Goal: Task Accomplishment & Management: Complete application form

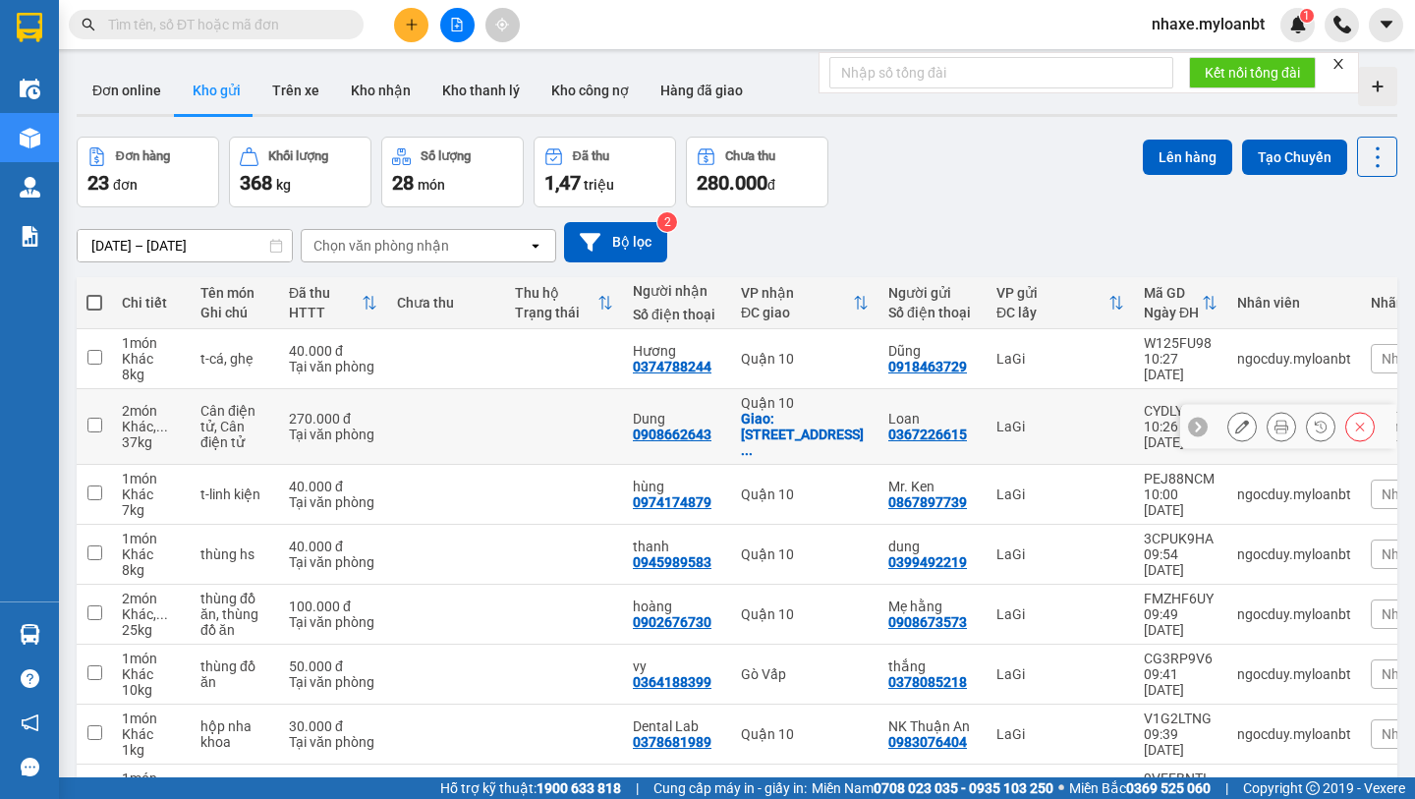
click at [1241, 423] on icon at bounding box center [1243, 427] width 14 height 14
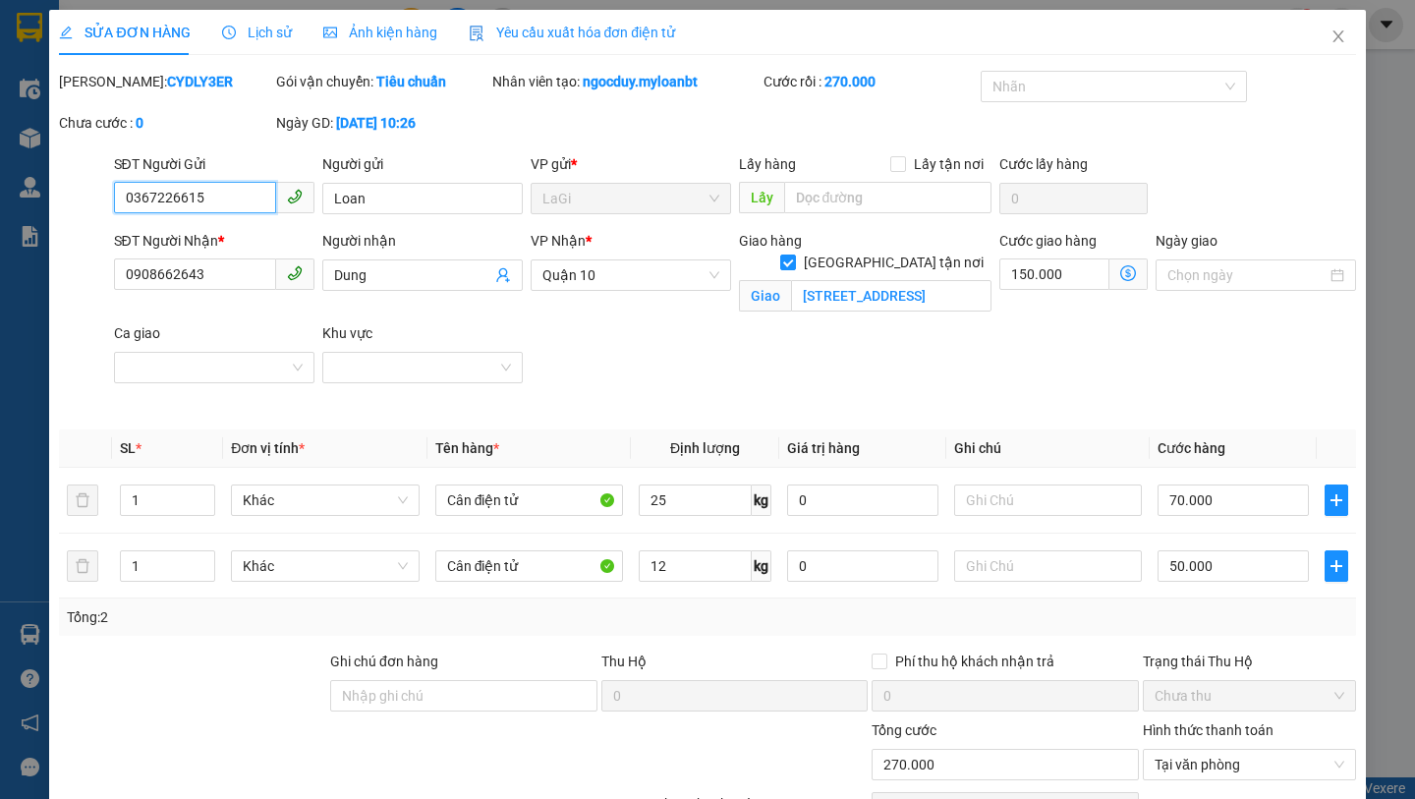
type input "0367226615"
type input "Loan"
type input "0908662643"
type input "Dung"
checkbox input "true"
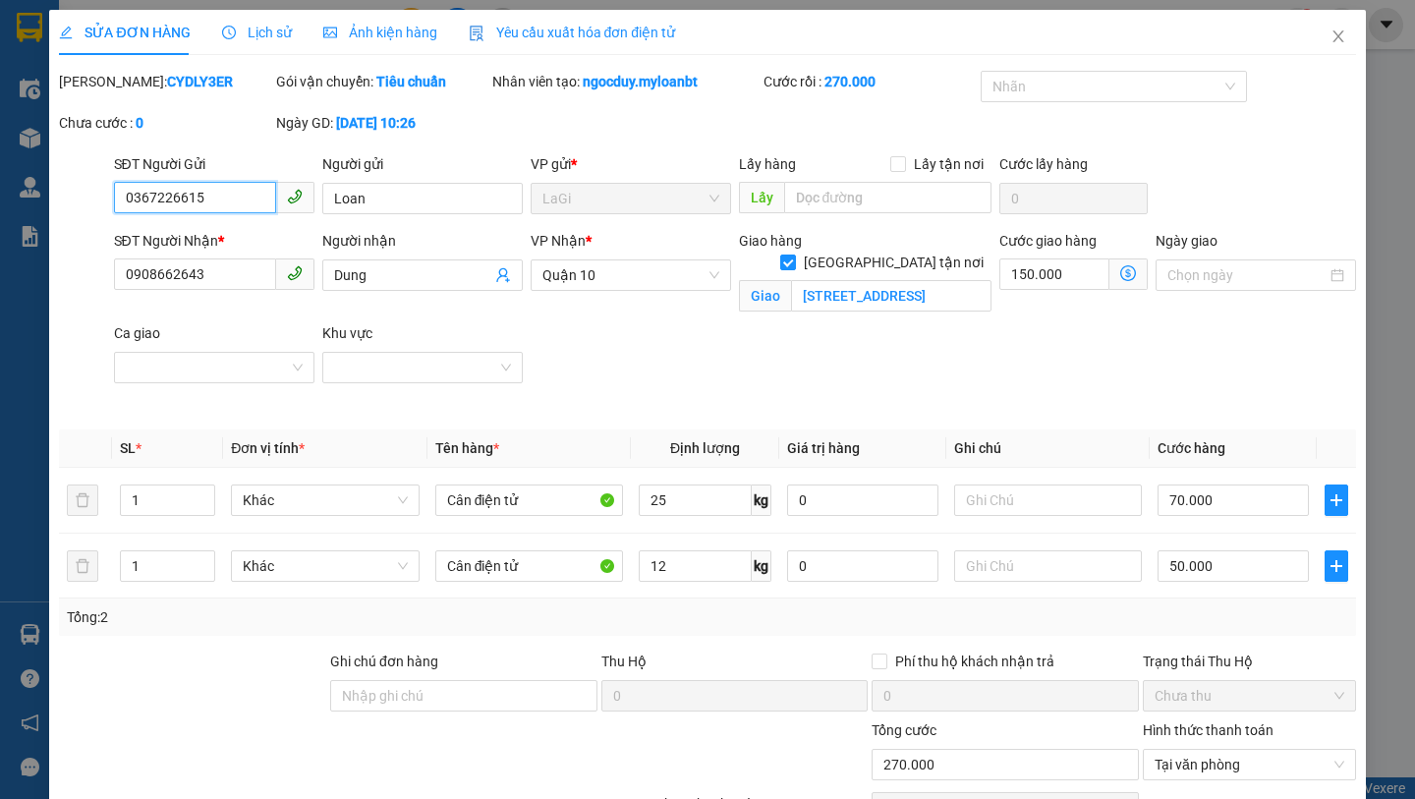
type input "[STREET_ADDRESS]"
type input "0"
type input "270.000"
click at [1343, 31] on icon "close" at bounding box center [1338, 36] width 11 height 12
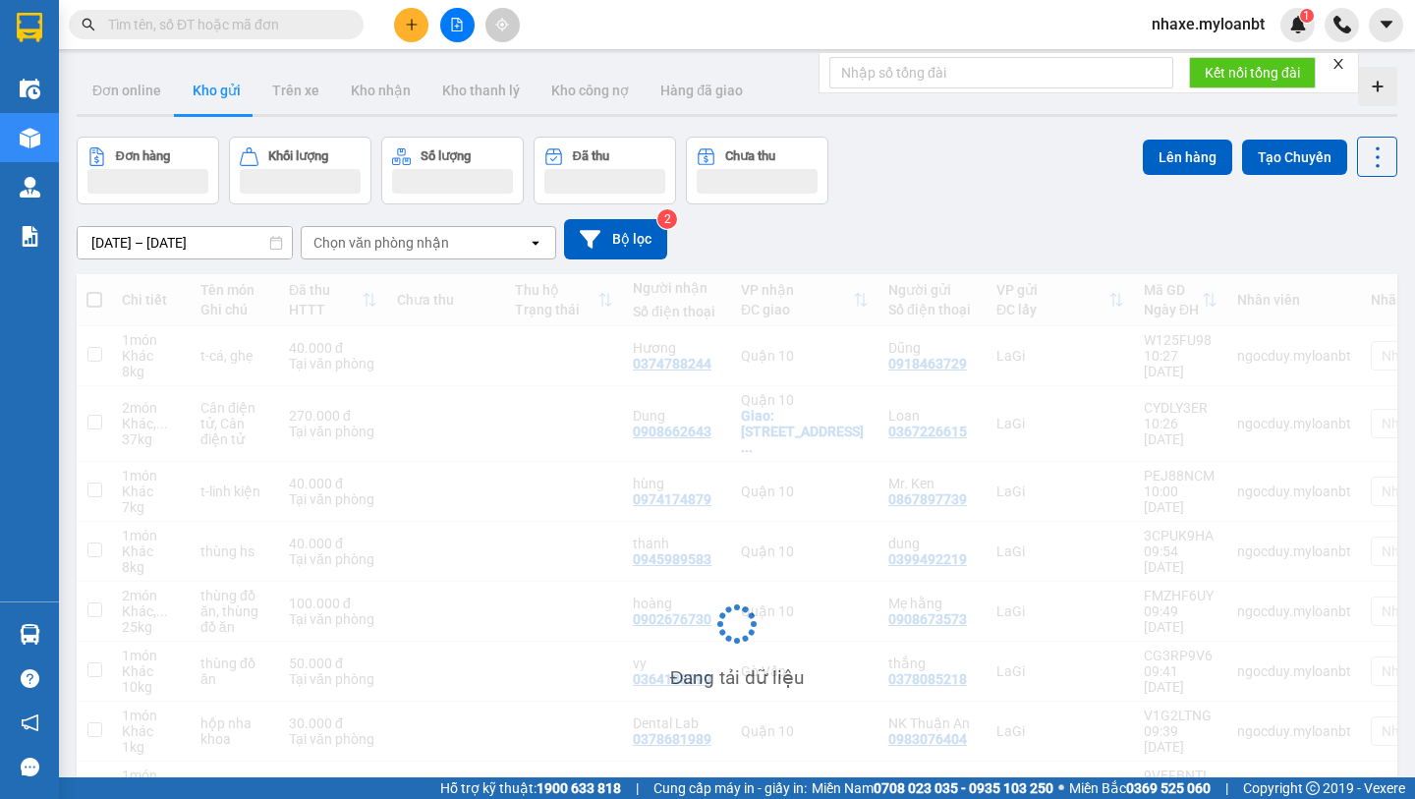
click at [287, 32] on input "text" at bounding box center [224, 25] width 232 height 22
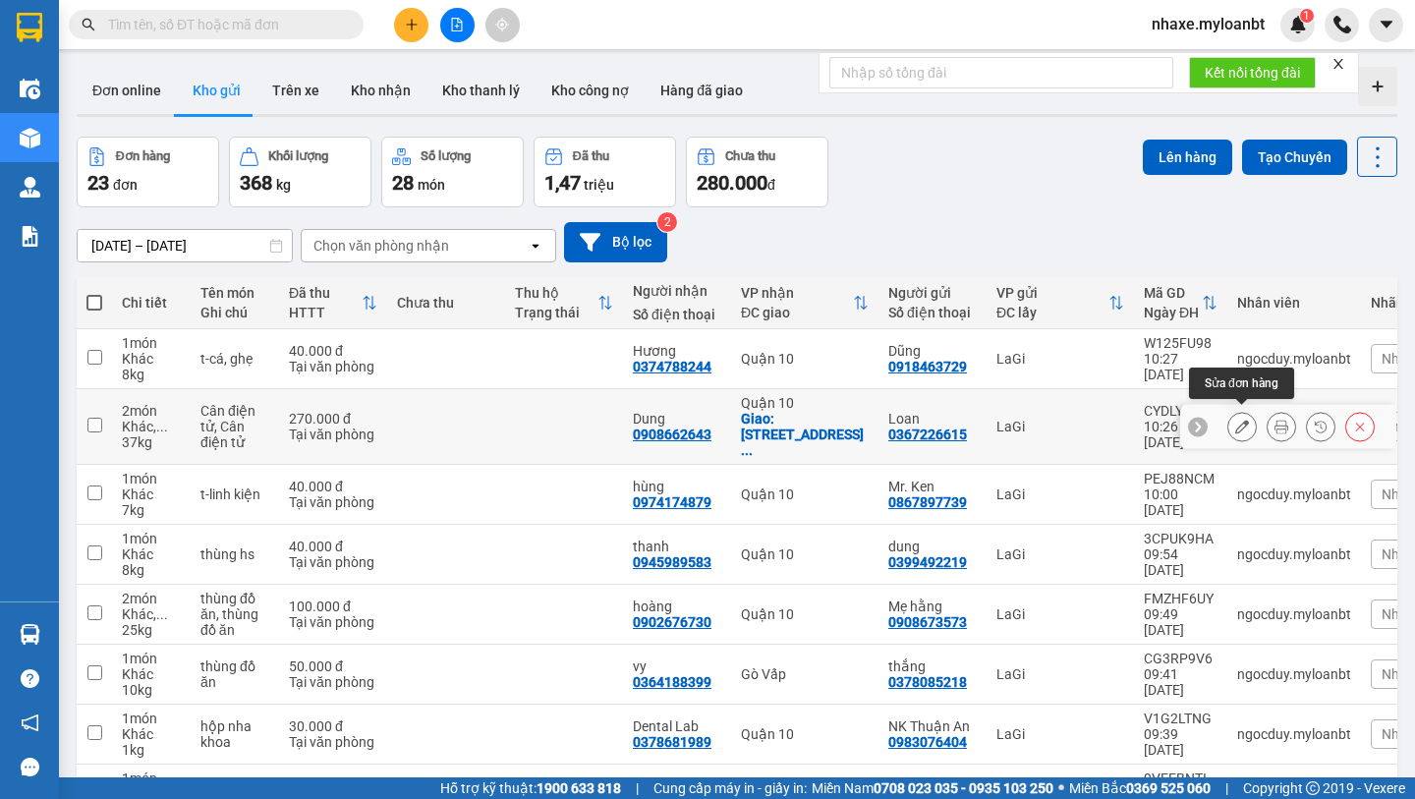
click at [1243, 420] on icon at bounding box center [1243, 427] width 14 height 14
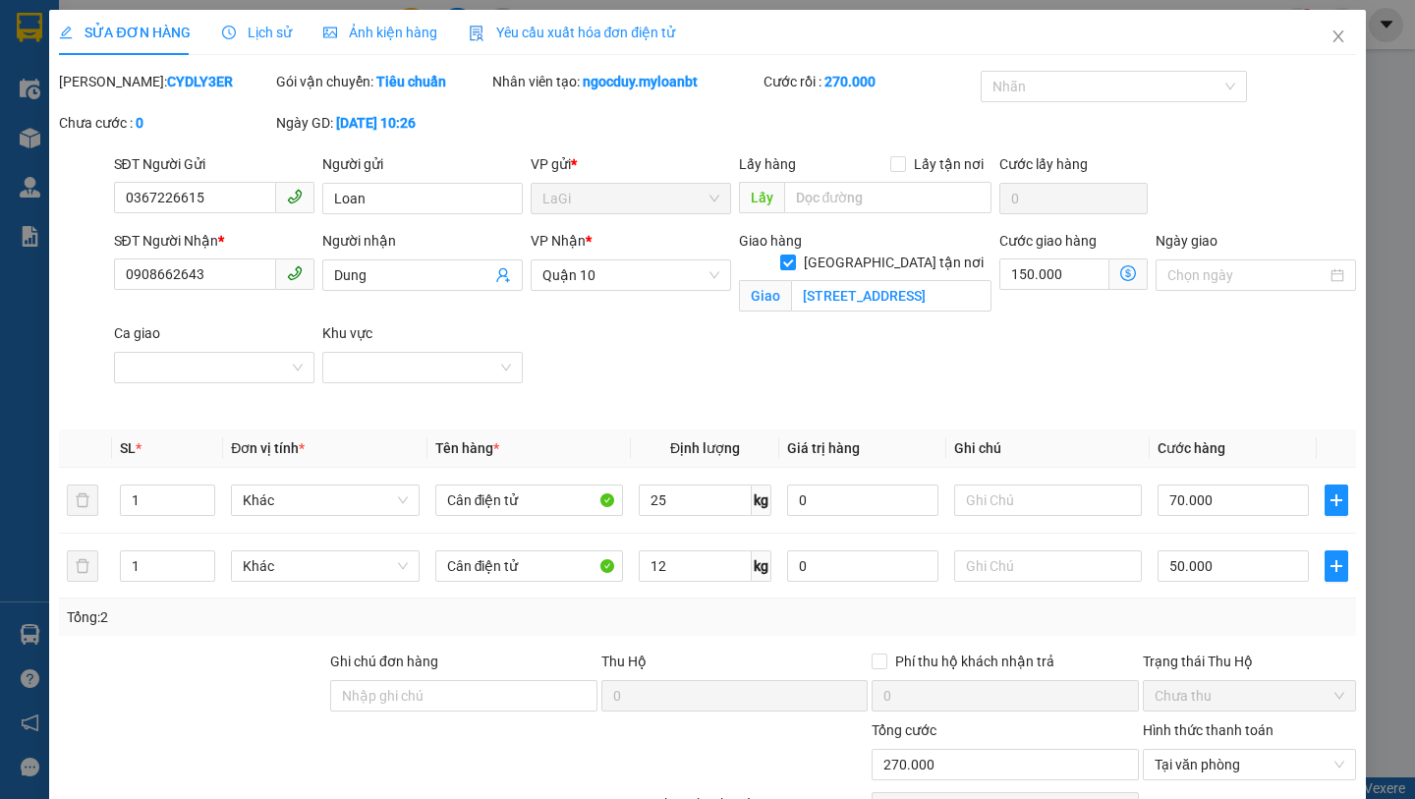
type input "0367226615"
type input "Loan"
type input "0908662643"
type input "Dung"
checkbox input "true"
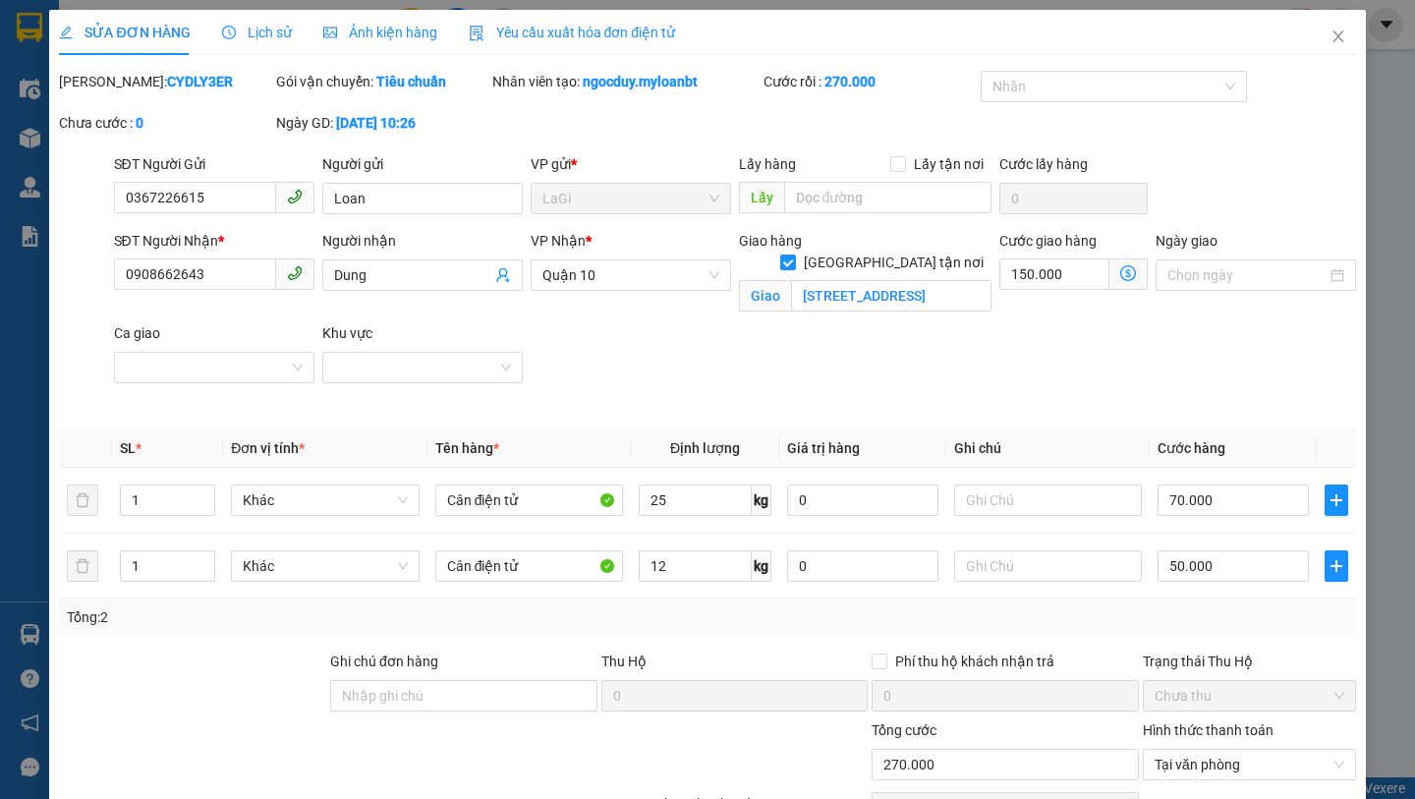
type input "[STREET_ADDRESS]"
type input "0"
type input "270.000"
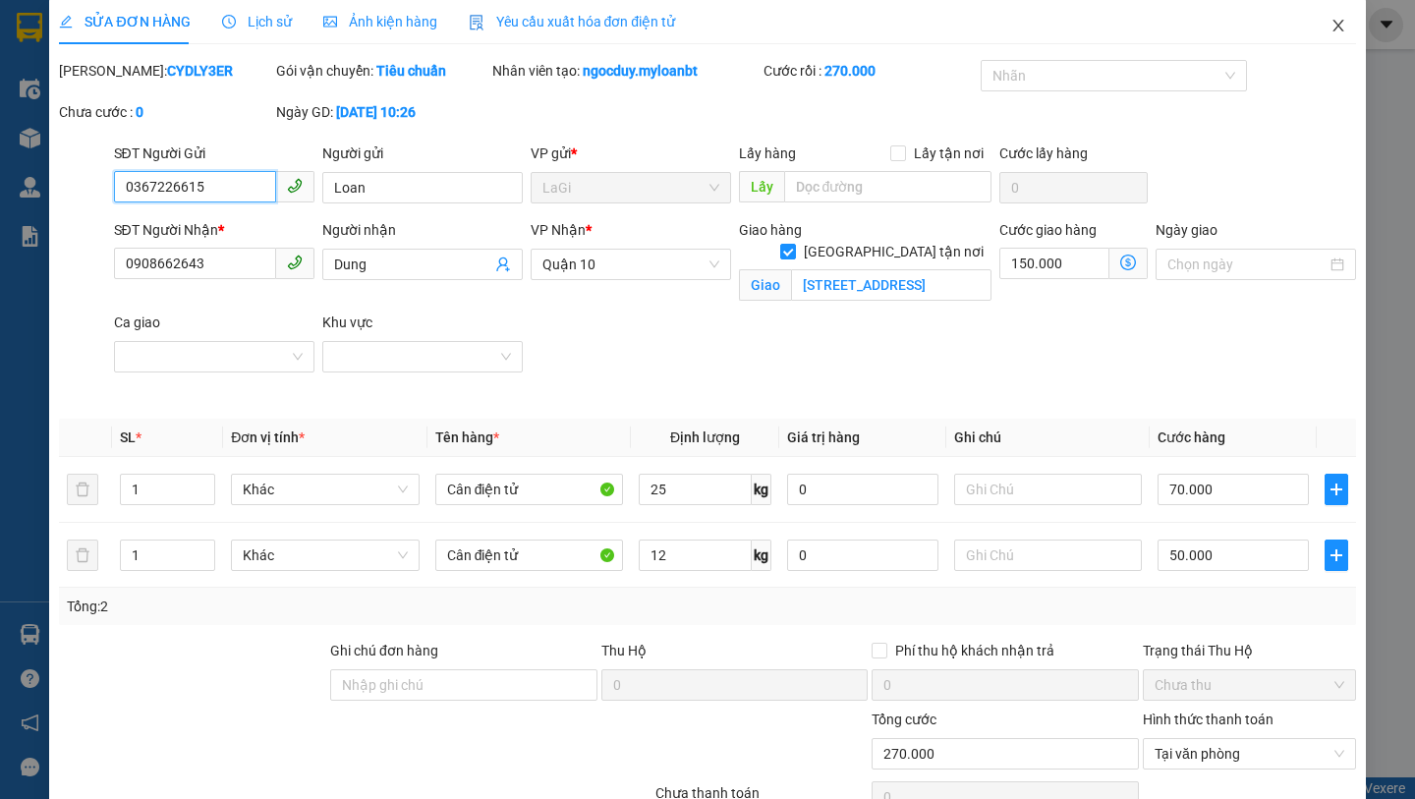
scroll to position [4, 0]
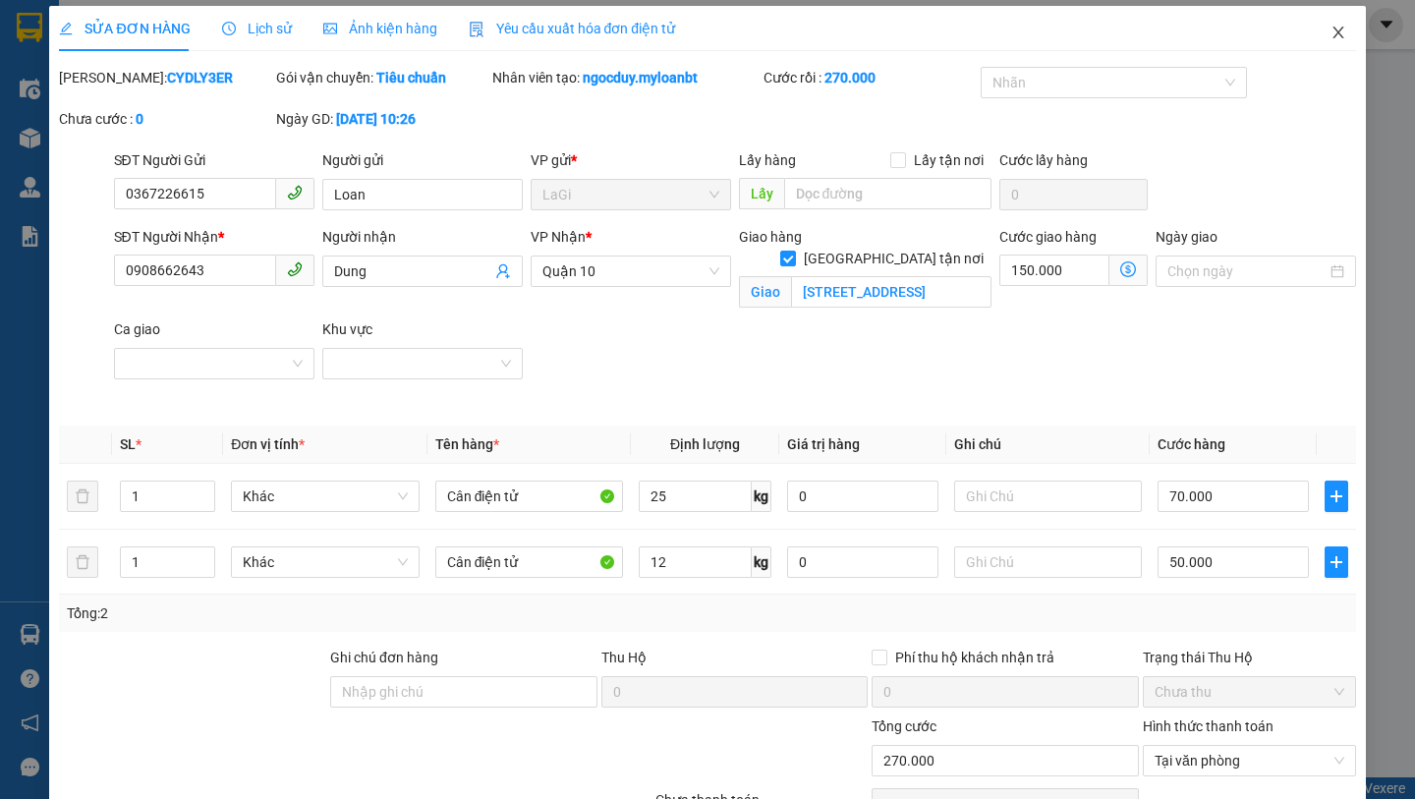
click at [1333, 22] on span "Close" at bounding box center [1338, 33] width 55 height 55
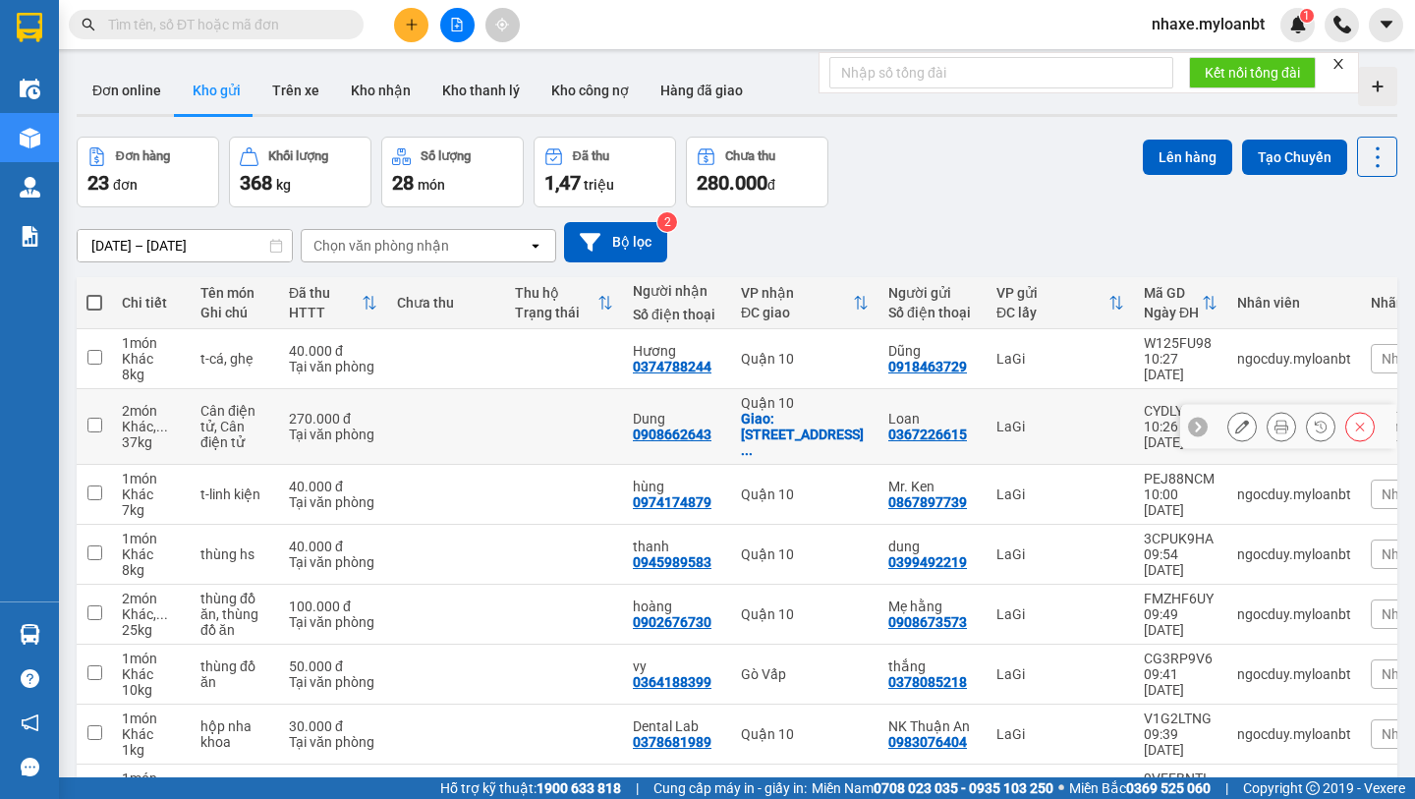
click at [1286, 429] on button at bounding box center [1282, 427] width 28 height 34
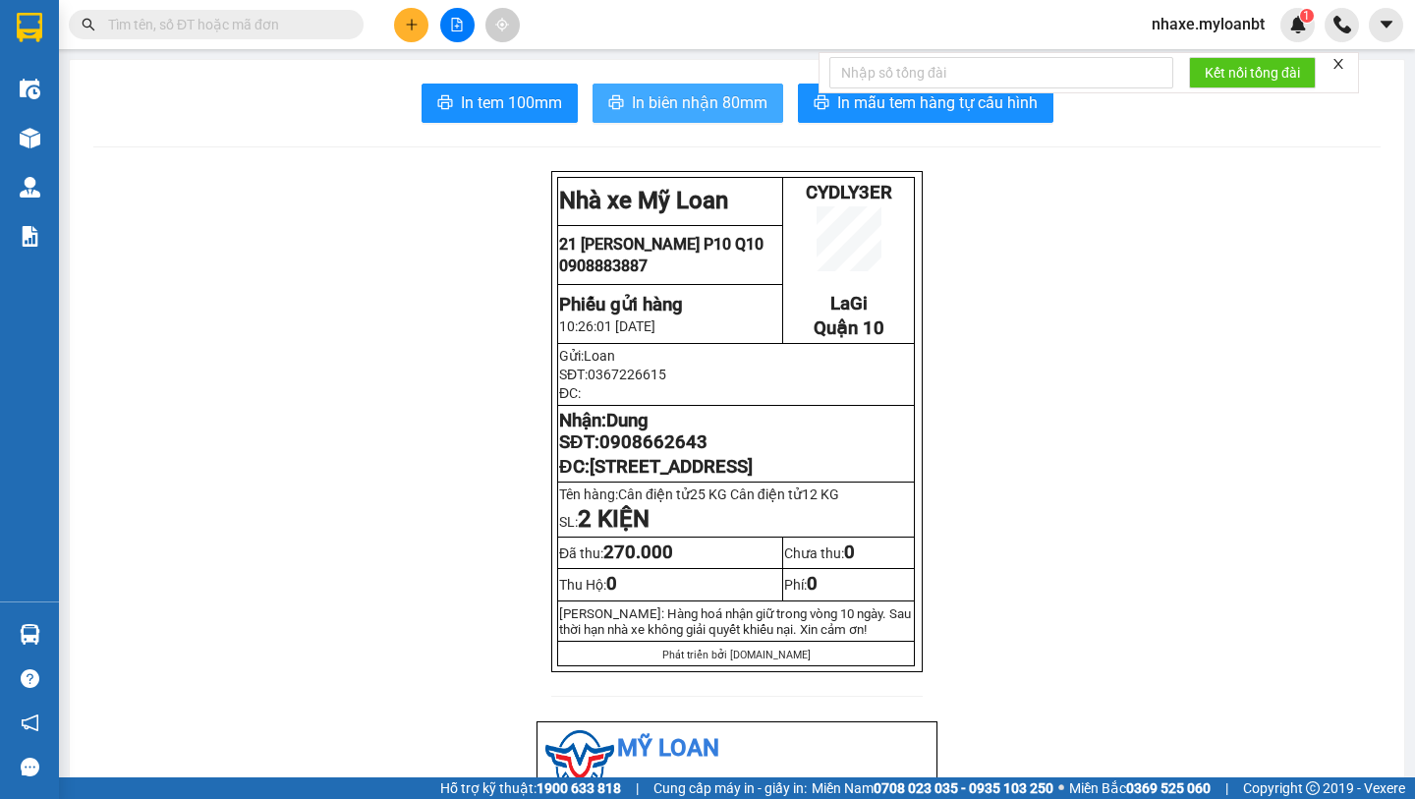
click at [720, 115] on button "In biên nhận 80mm" at bounding box center [688, 103] width 191 height 39
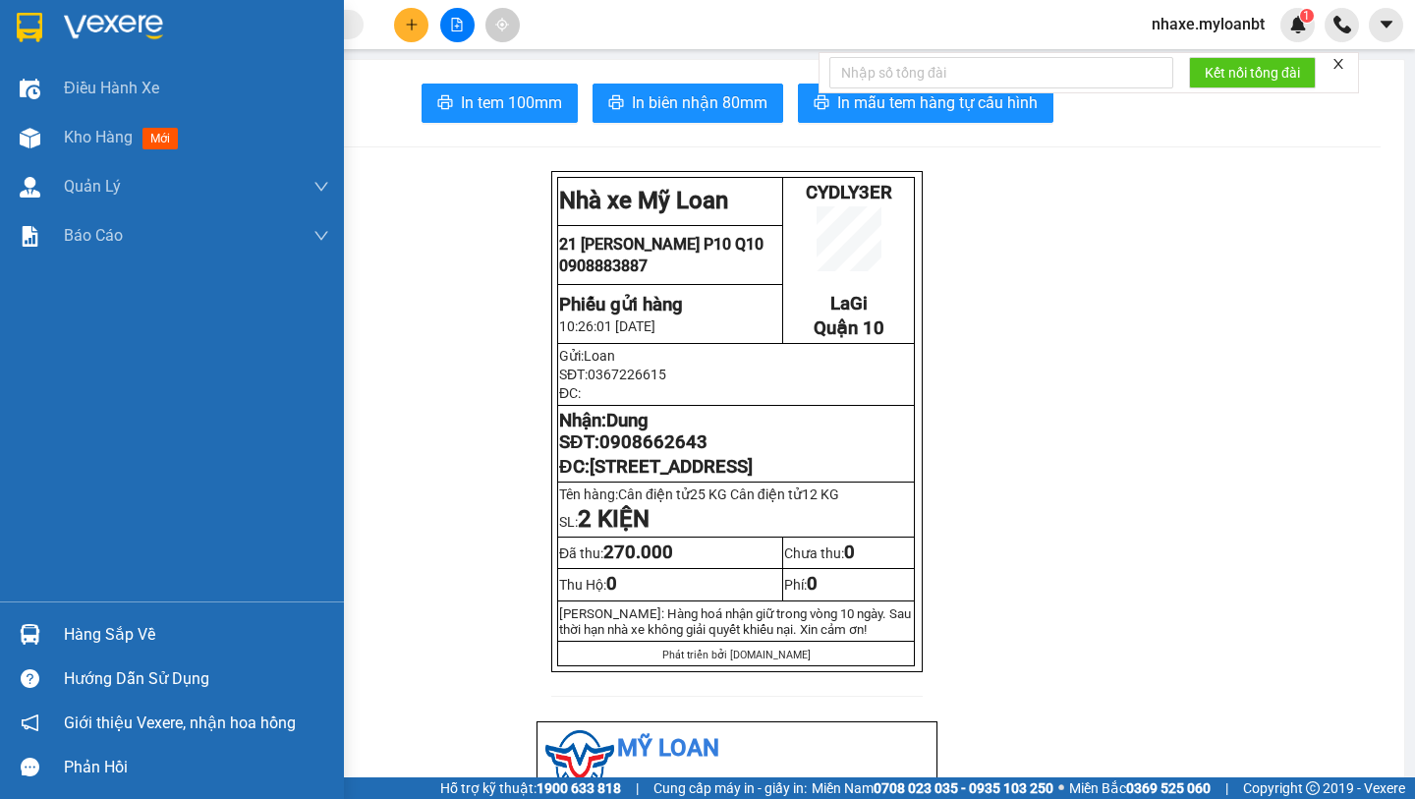
click at [36, 32] on img at bounding box center [30, 27] width 26 height 29
